Goal: Task Accomplishment & Management: Manage account settings

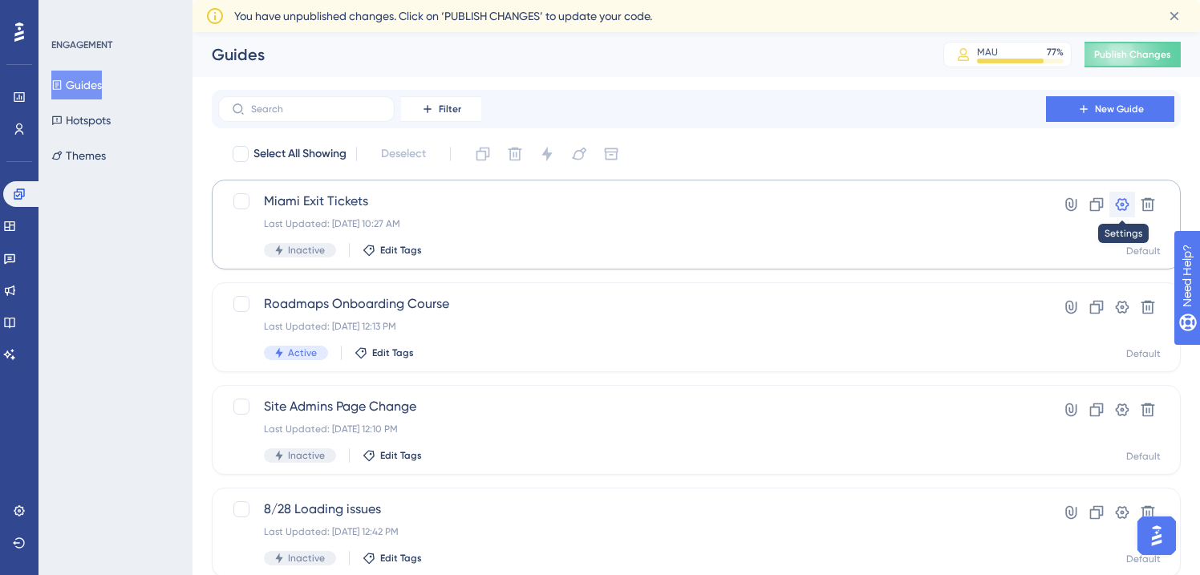
click at [1117, 197] on icon at bounding box center [1122, 205] width 16 height 16
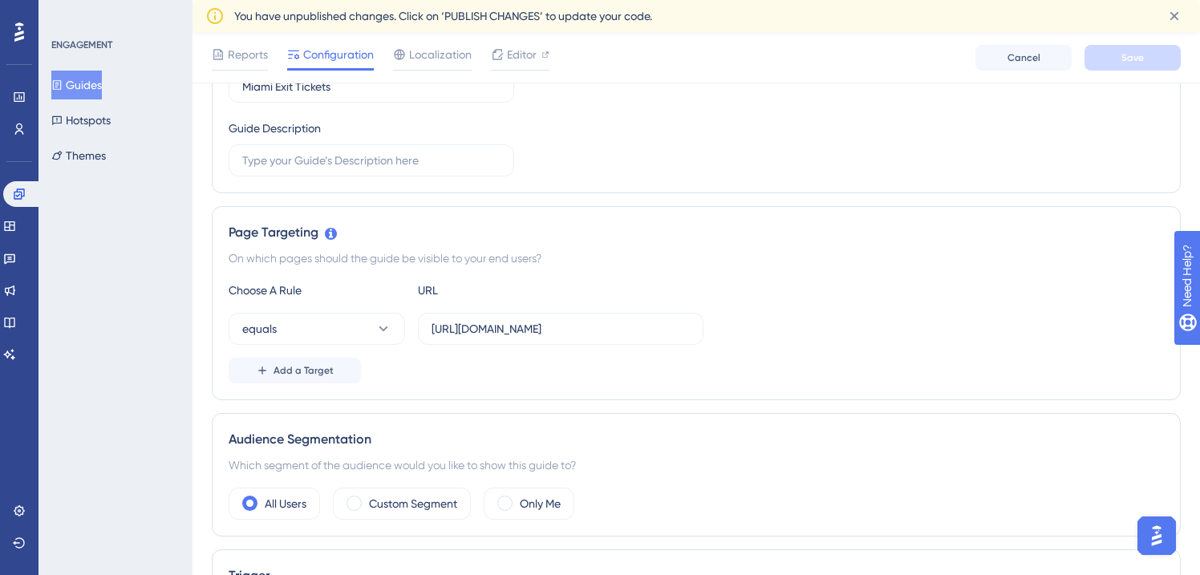
scroll to position [254, 0]
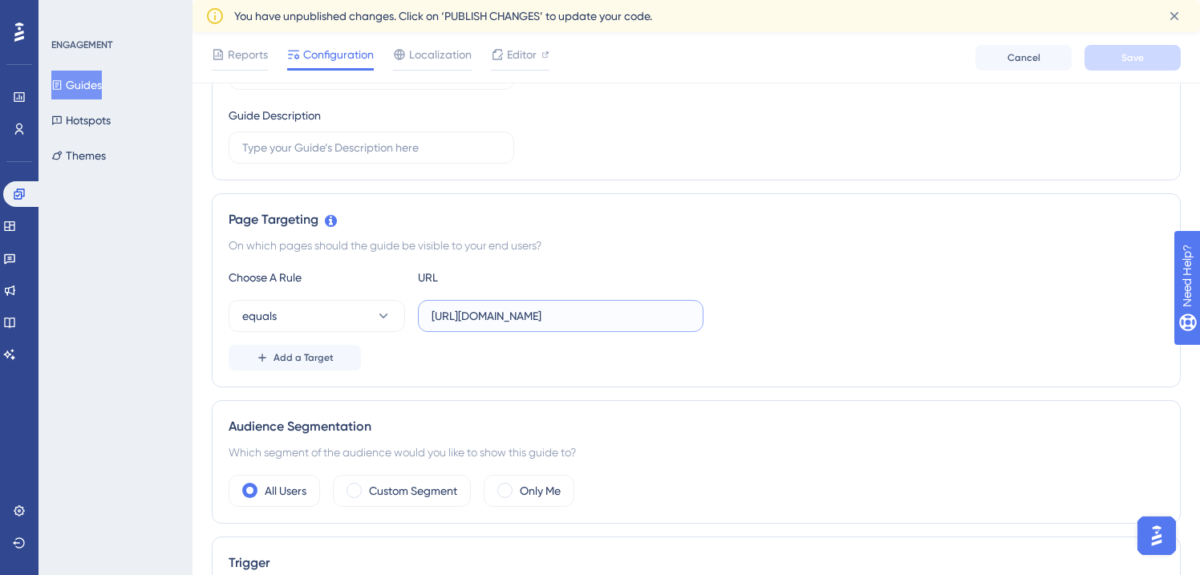
drag, startPoint x: 546, startPoint y: 311, endPoint x: 641, endPoint y: 231, distance: 124.7
click at [546, 310] on input "[URL][DOMAIN_NAME]" at bounding box center [561, 316] width 258 height 18
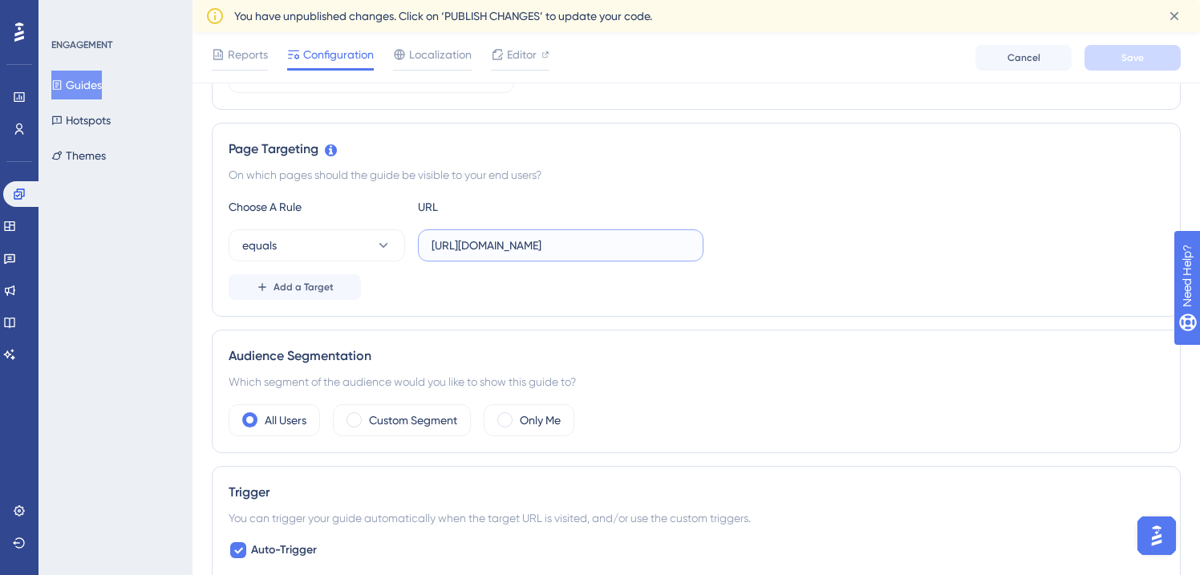
scroll to position [328, 0]
click at [377, 405] on div "Custom Segment" at bounding box center [402, 417] width 138 height 32
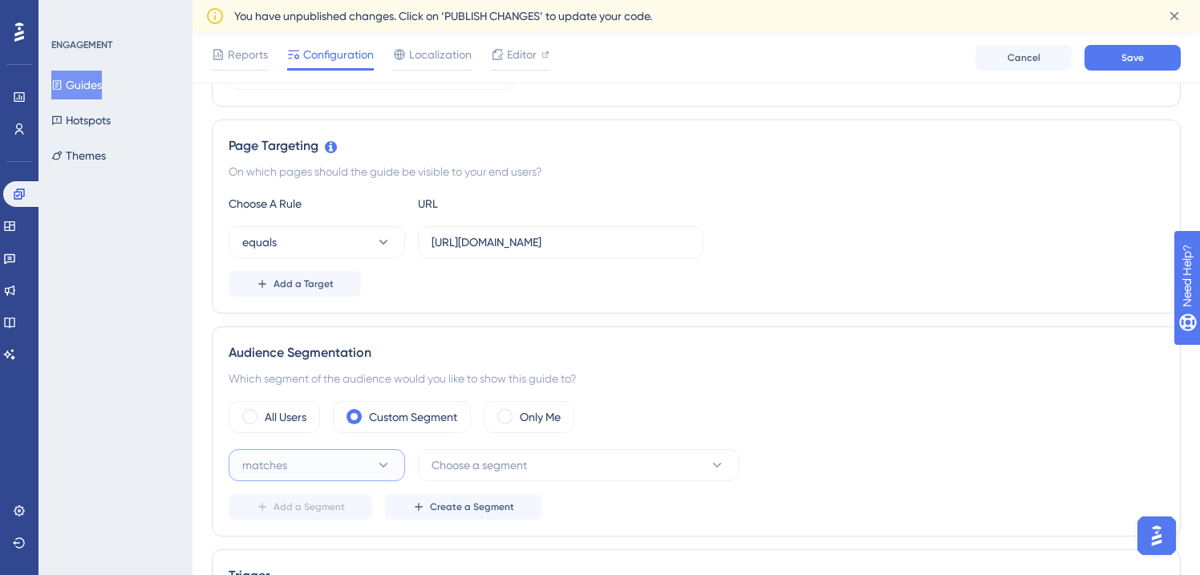
click at [306, 454] on button "matches" at bounding box center [317, 465] width 177 height 32
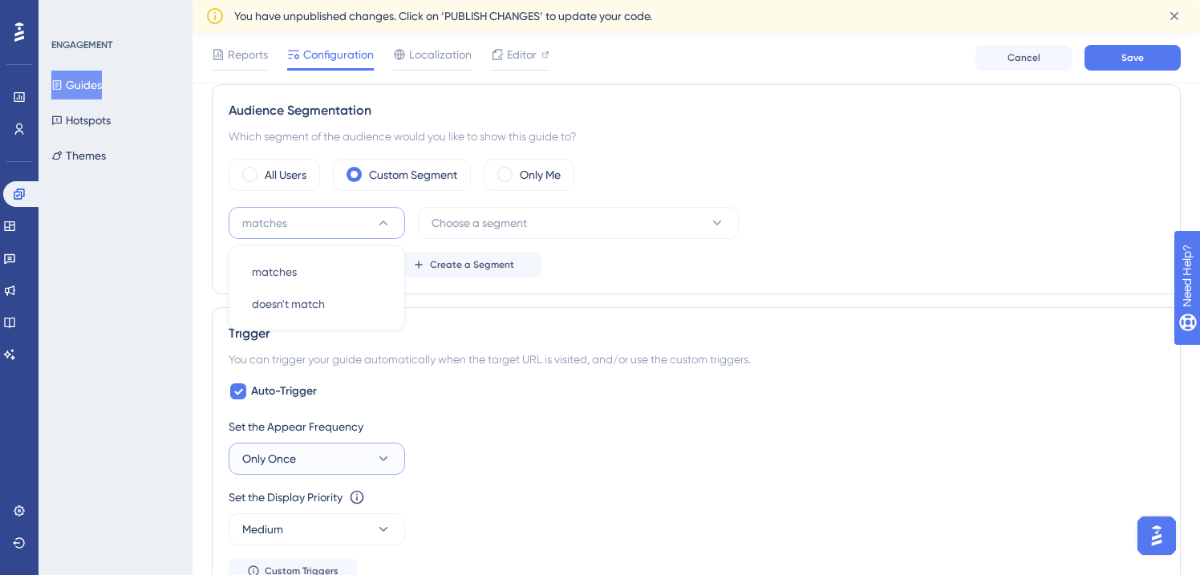
click at [288, 459] on span "Only Once" at bounding box center [269, 458] width 54 height 19
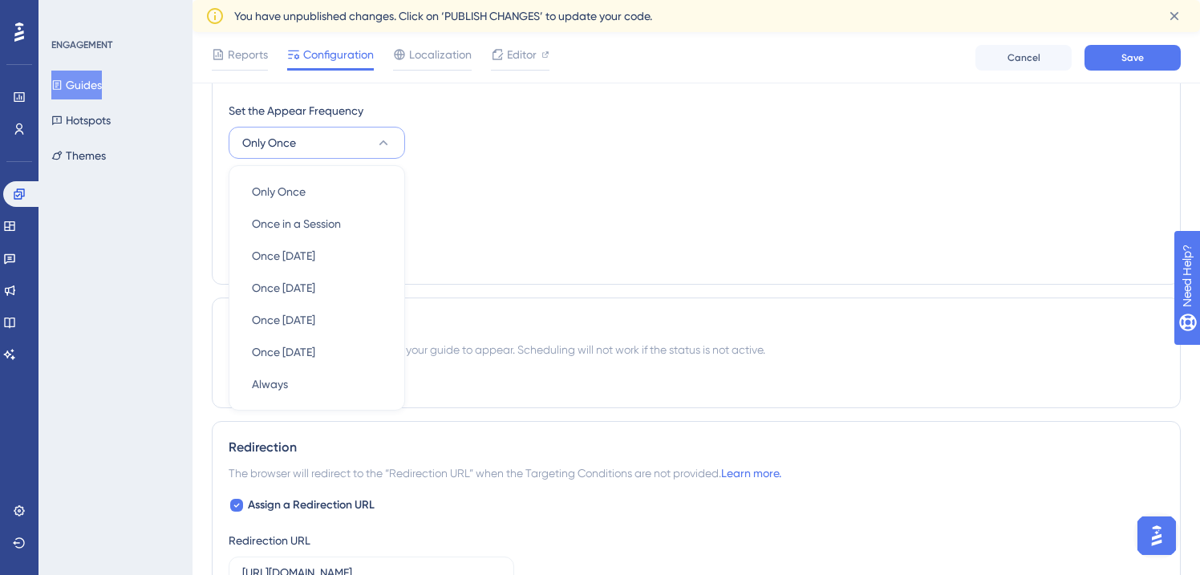
click at [552, 222] on div "Set the Display Priority This option will set the display priority between auto…" at bounding box center [697, 201] width 936 height 58
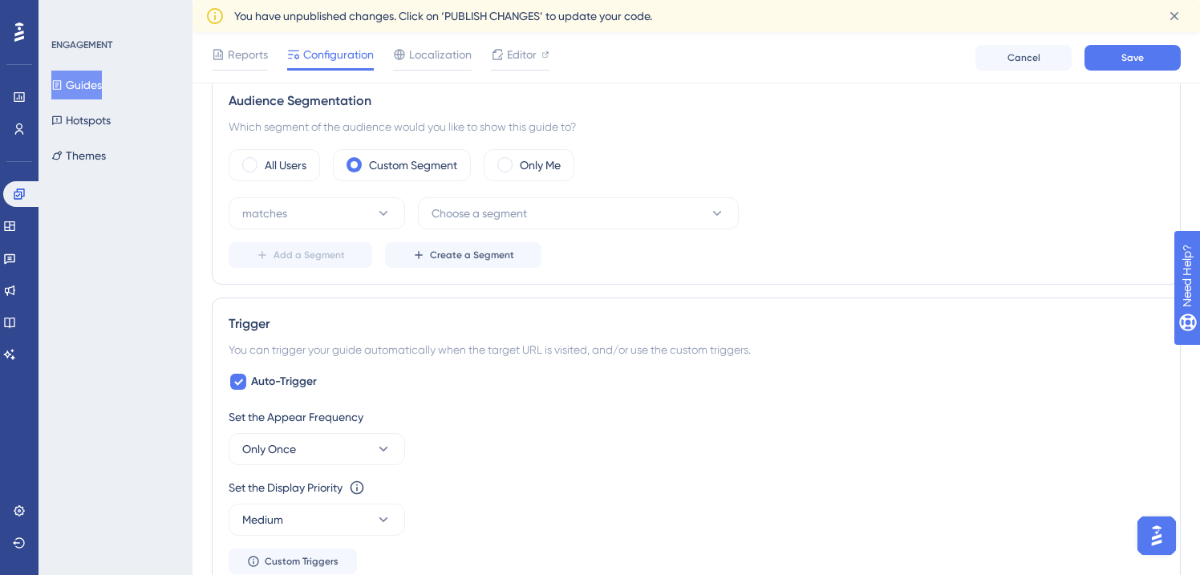
scroll to position [562, 0]
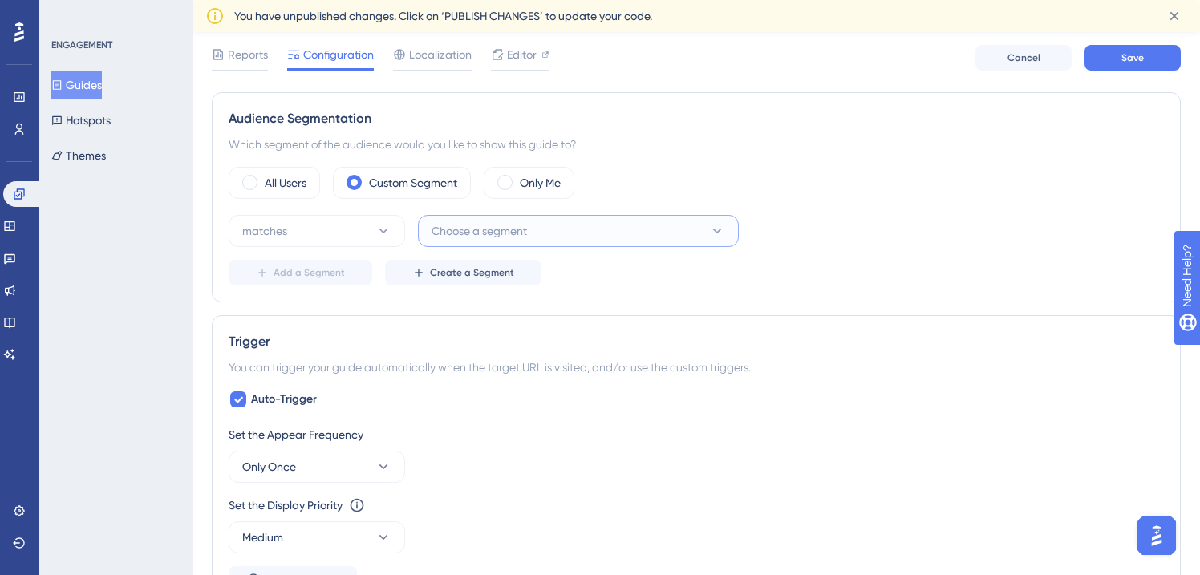
click at [452, 224] on span "Choose a segment" at bounding box center [479, 230] width 95 height 19
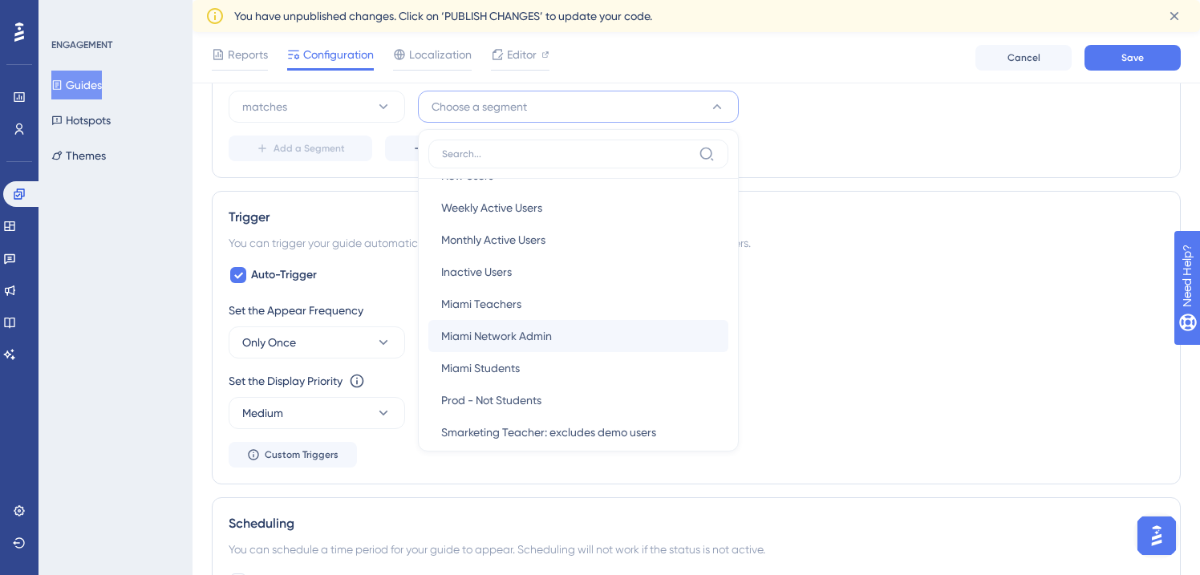
scroll to position [32, 0]
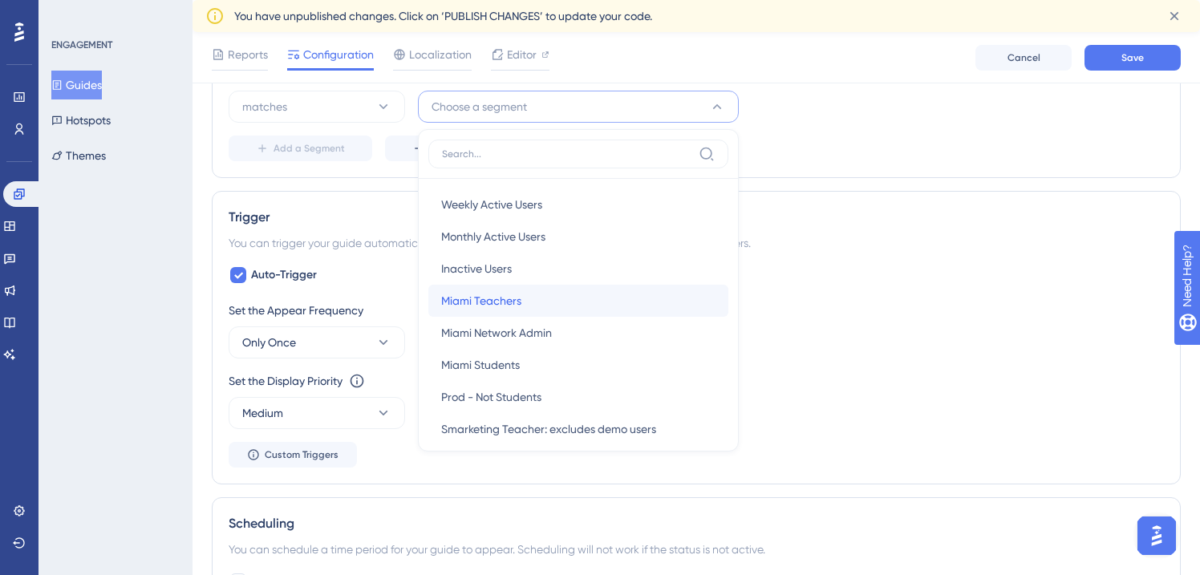
click at [477, 300] on span "Miami Teachers" at bounding box center [481, 300] width 80 height 19
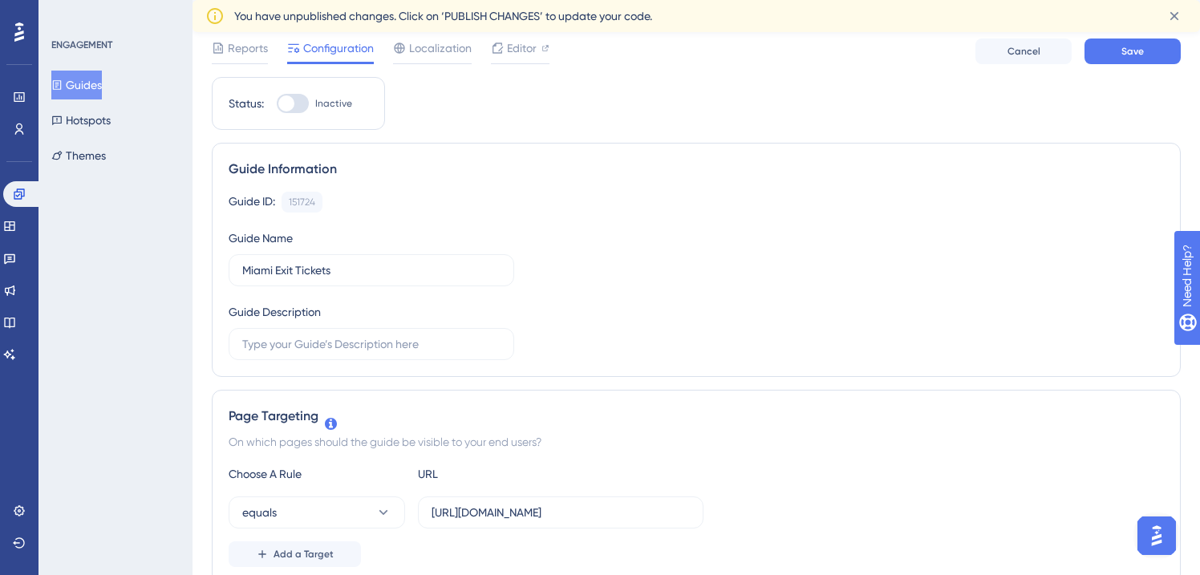
scroll to position [0, 0]
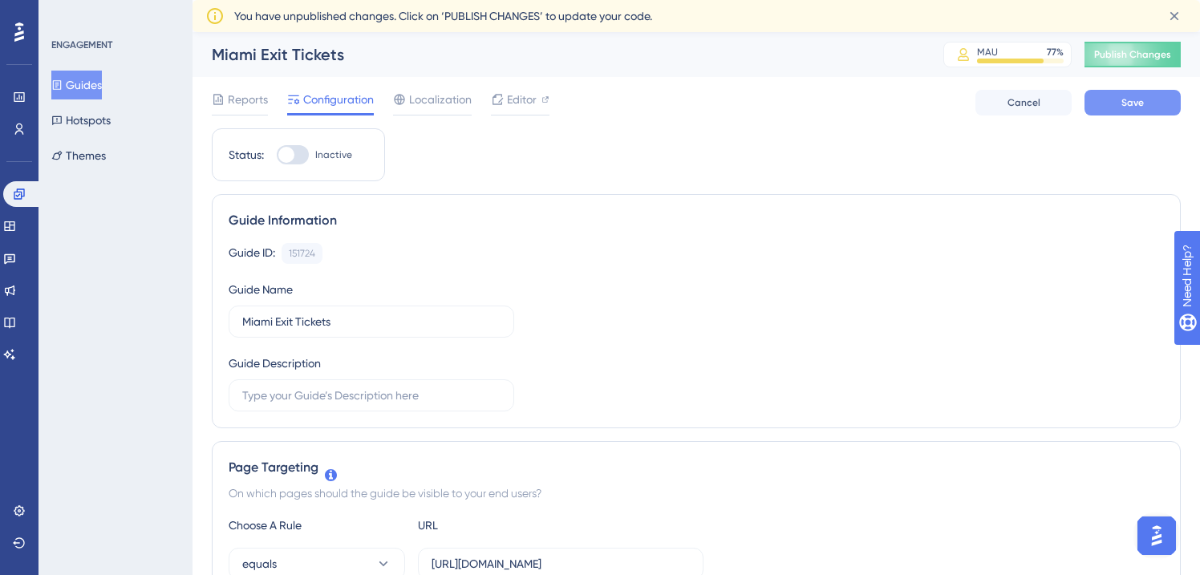
click at [1097, 103] on button "Save" at bounding box center [1133, 103] width 96 height 26
click at [1170, 16] on icon at bounding box center [1175, 16] width 16 height 16
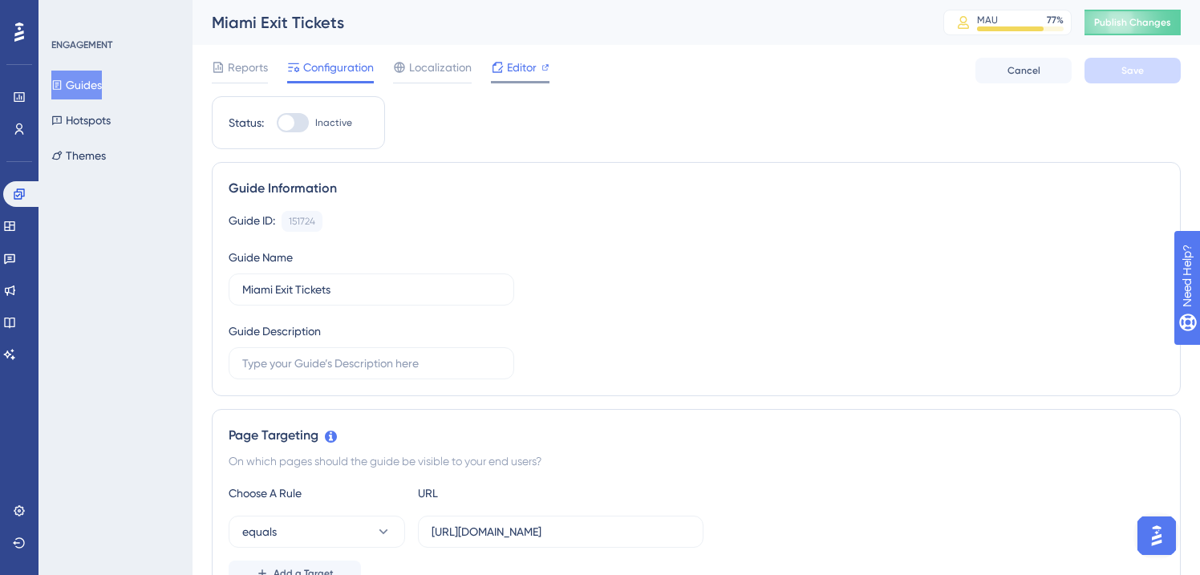
click at [513, 60] on span "Editor" at bounding box center [522, 67] width 30 height 19
click at [20, 101] on icon at bounding box center [19, 97] width 10 height 10
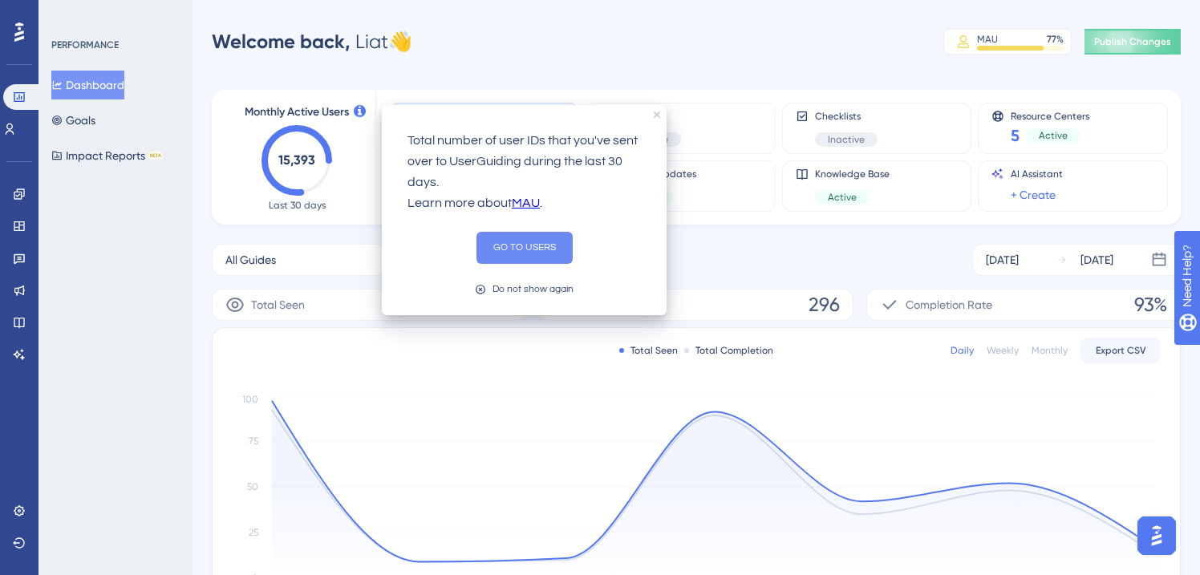
click at [534, 256] on button "GO TO USERS" at bounding box center [525, 248] width 96 height 32
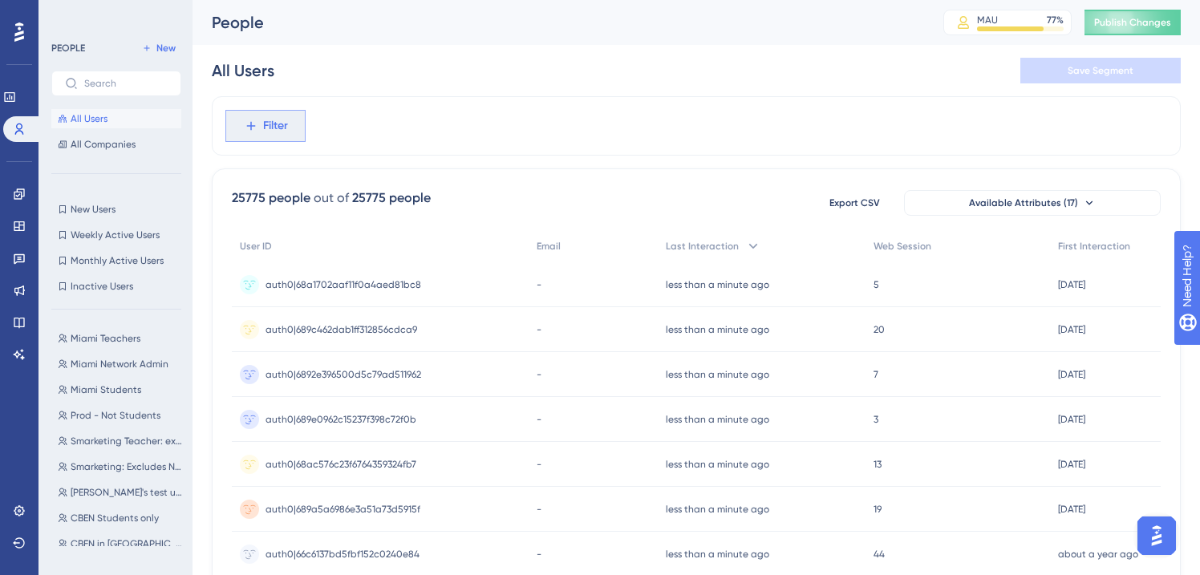
click at [266, 125] on span "Filter" at bounding box center [275, 125] width 25 height 19
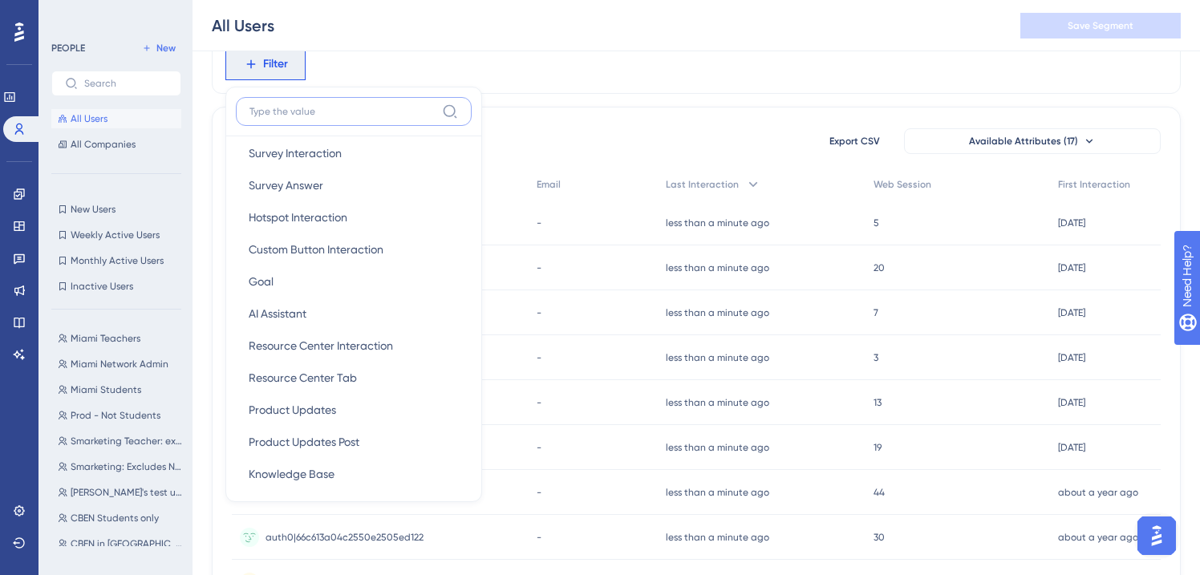
scroll to position [347, 0]
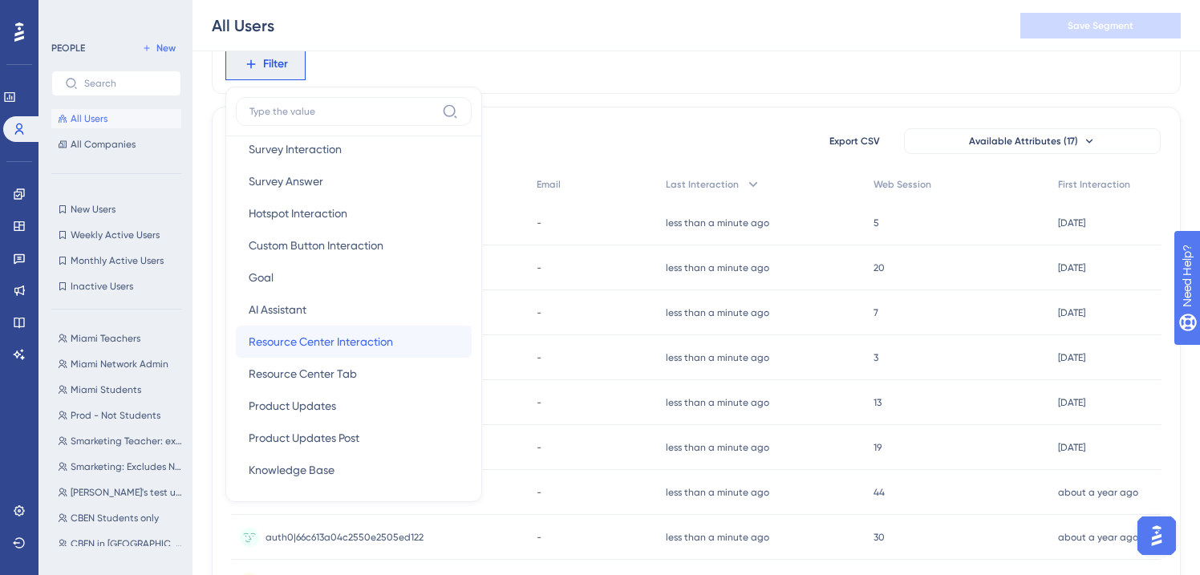
click at [316, 341] on span "Resource Center Interaction" at bounding box center [321, 341] width 144 height 19
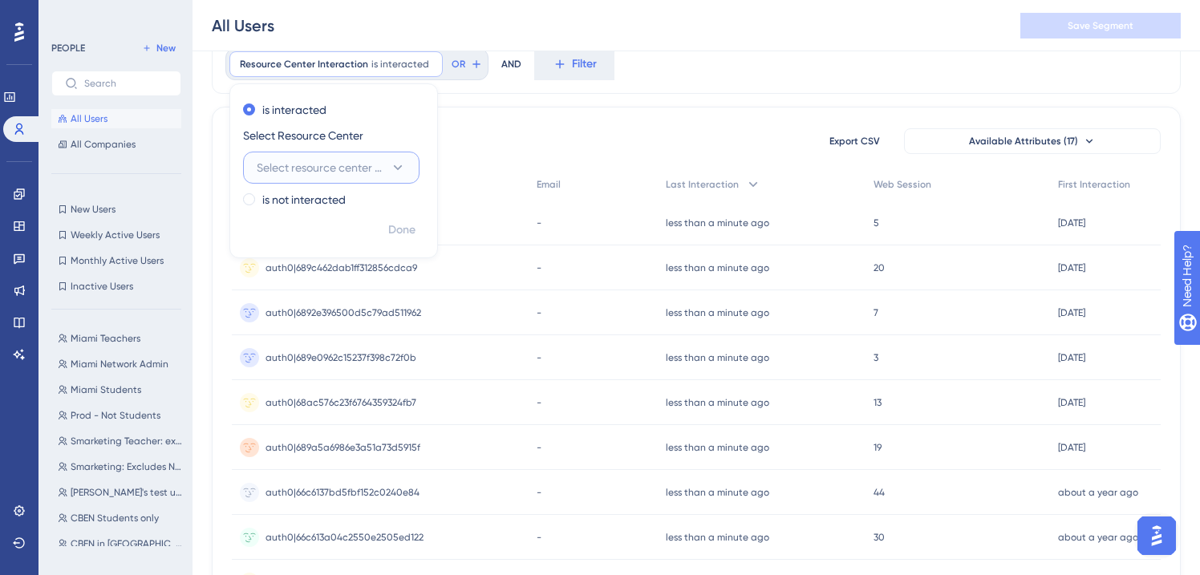
click at [351, 168] on span "Select resource center to filter" at bounding box center [320, 167] width 127 height 19
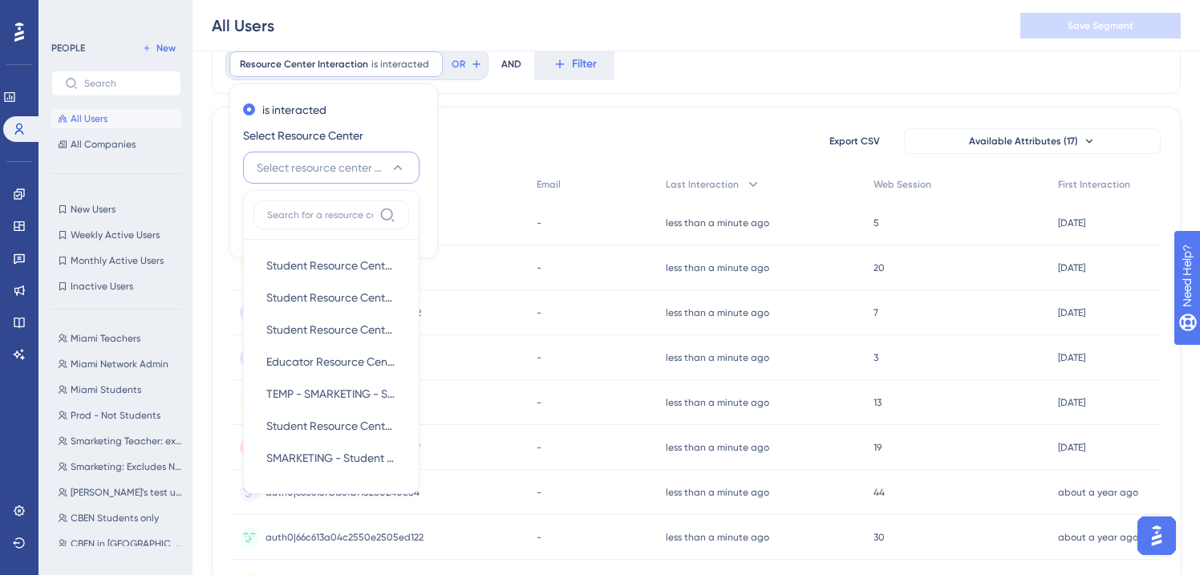
scroll to position [123, 0]
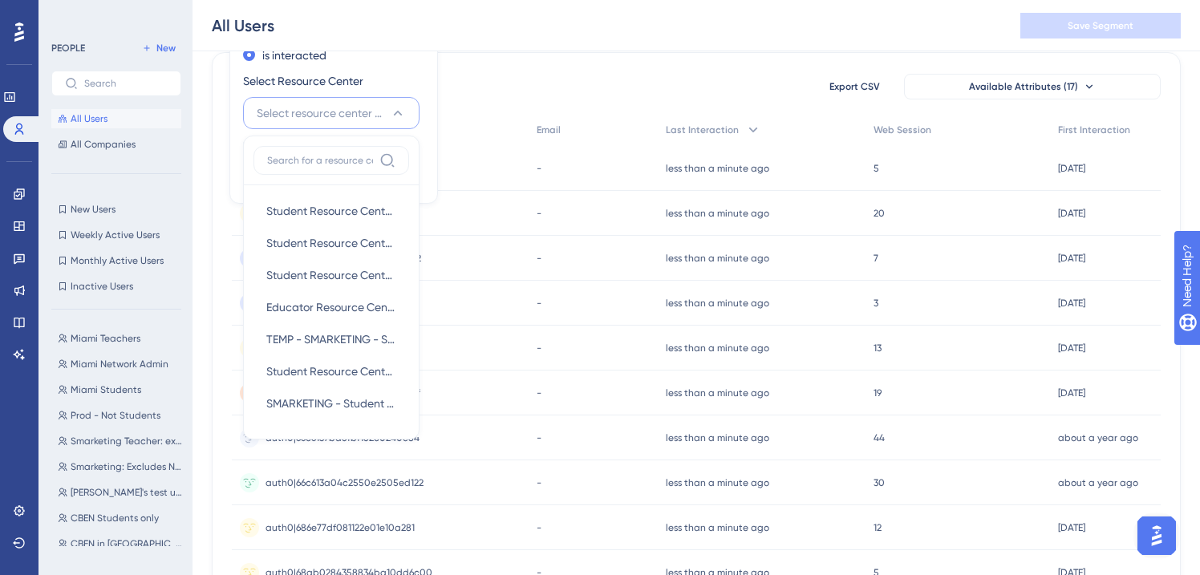
click at [473, 78] on div "25775 people out of 25775 people Export CSV Available Attributes (17)" at bounding box center [696, 86] width 929 height 29
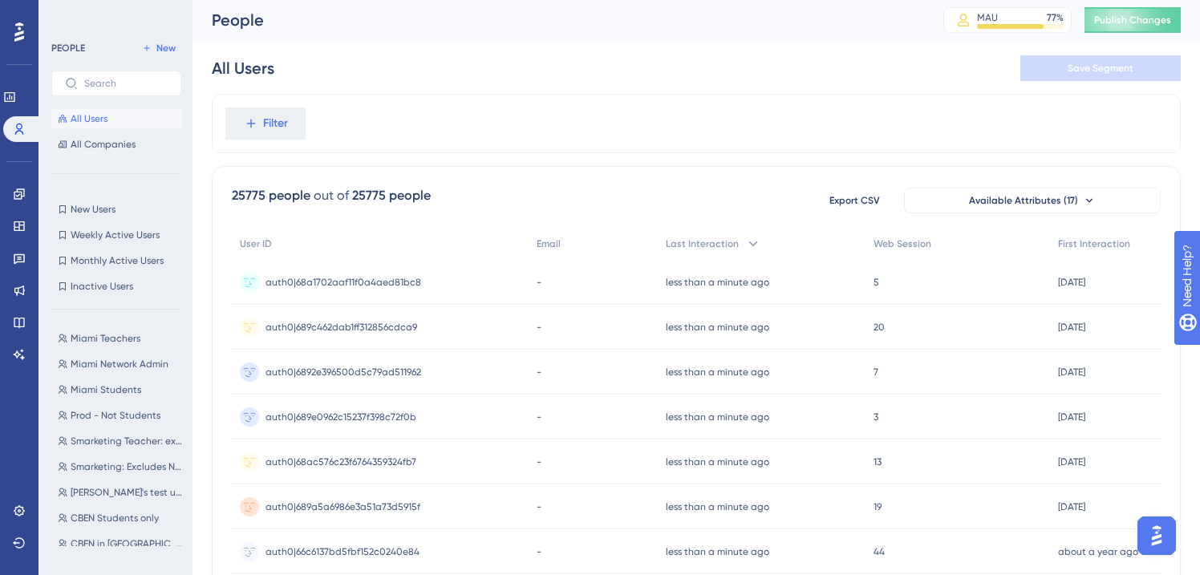
scroll to position [0, 0]
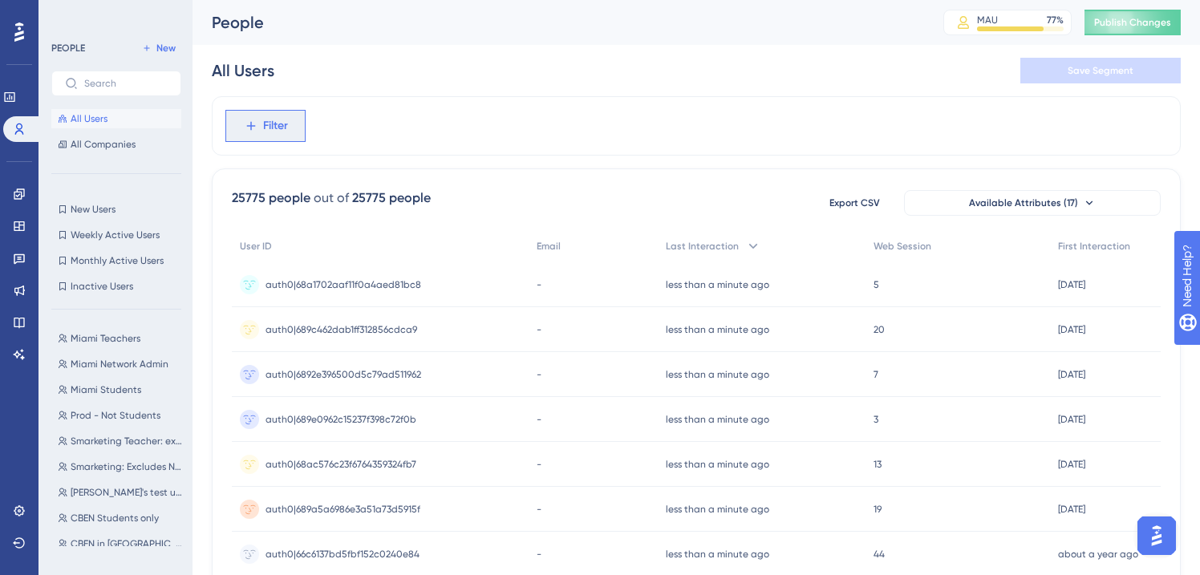
click at [285, 132] on span "Filter" at bounding box center [275, 125] width 25 height 19
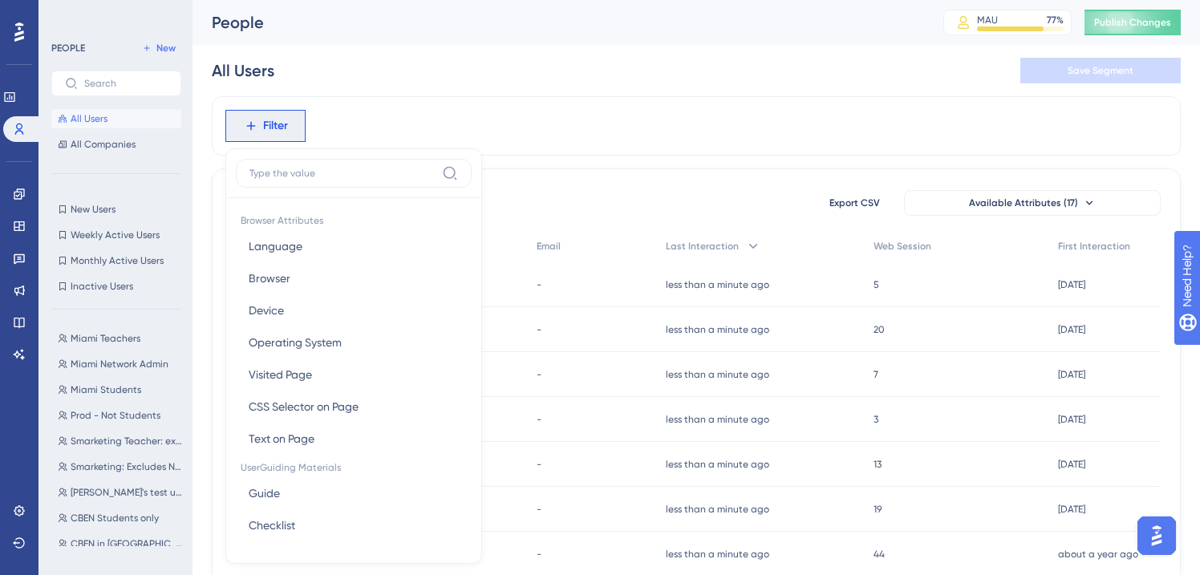
scroll to position [67, 0]
